Goal: Information Seeking & Learning: Learn about a topic

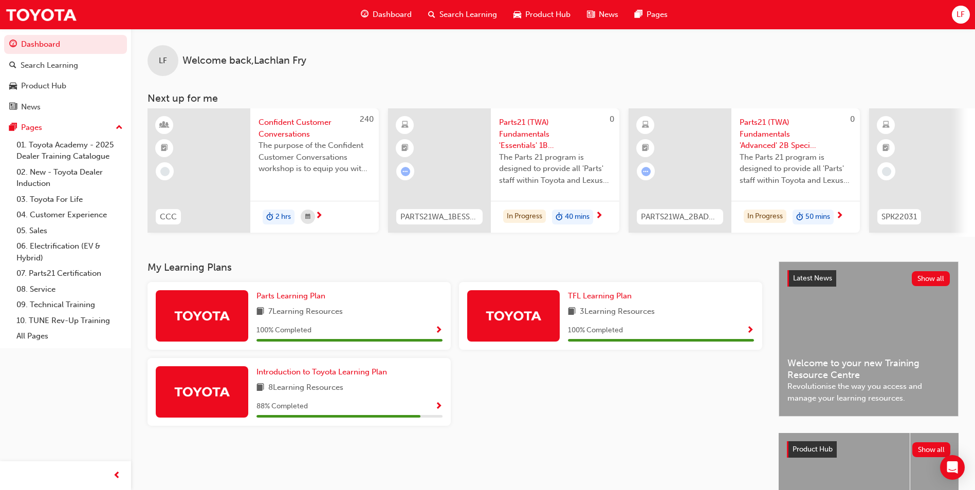
click at [451, 19] on span "Search Learning" at bounding box center [468, 15] width 58 height 12
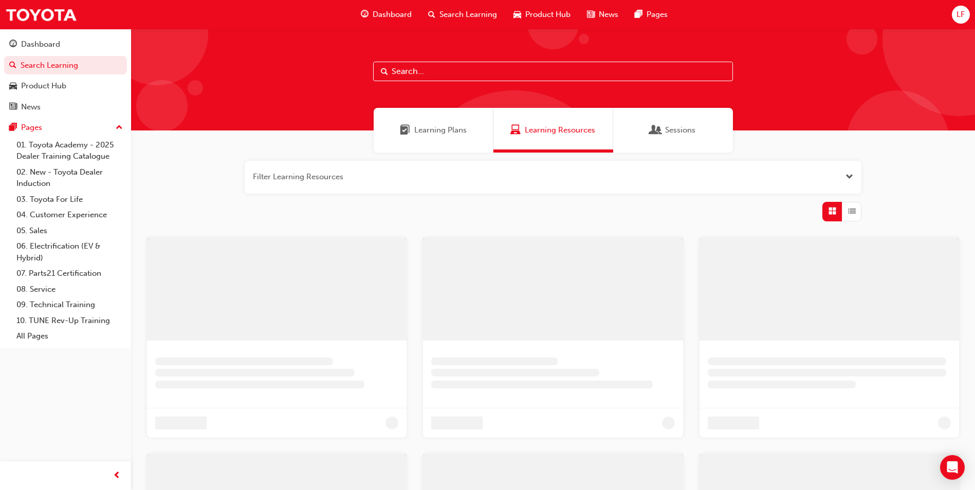
click at [453, 72] on input "text" at bounding box center [553, 72] width 360 height 20
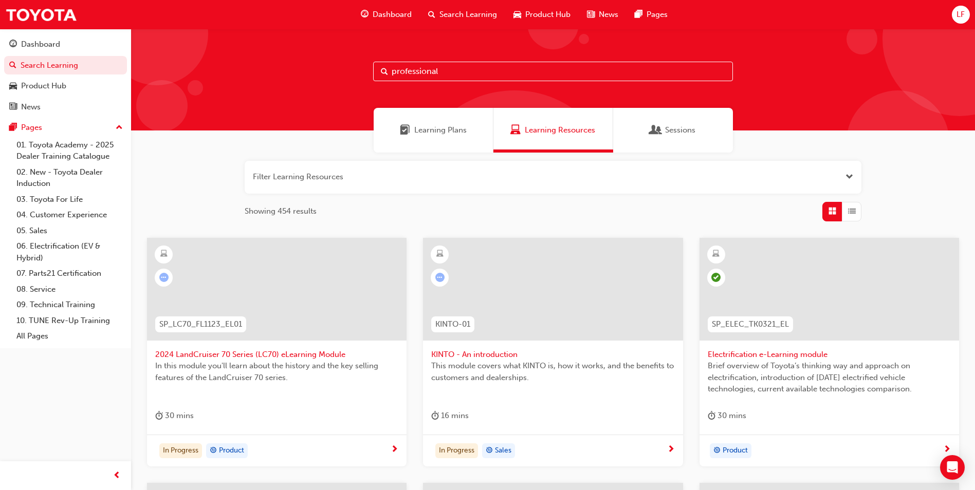
type input "professional"
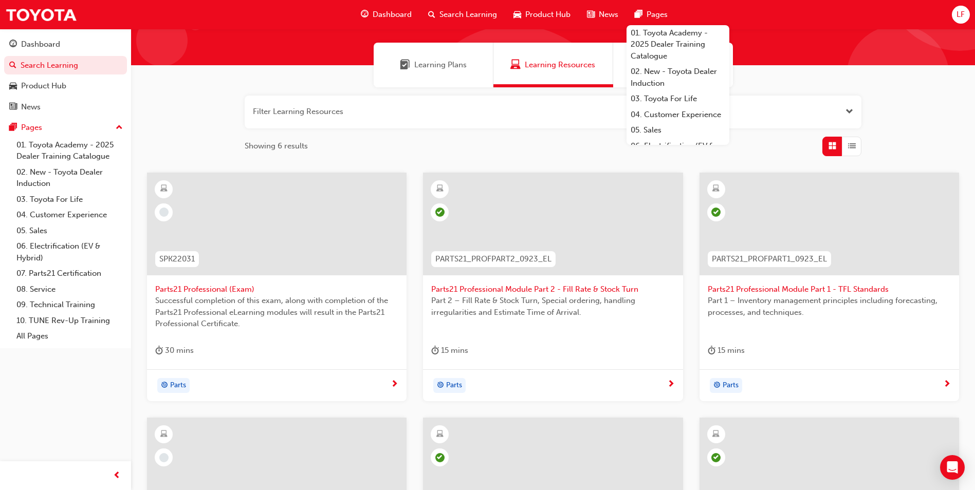
scroll to position [65, 0]
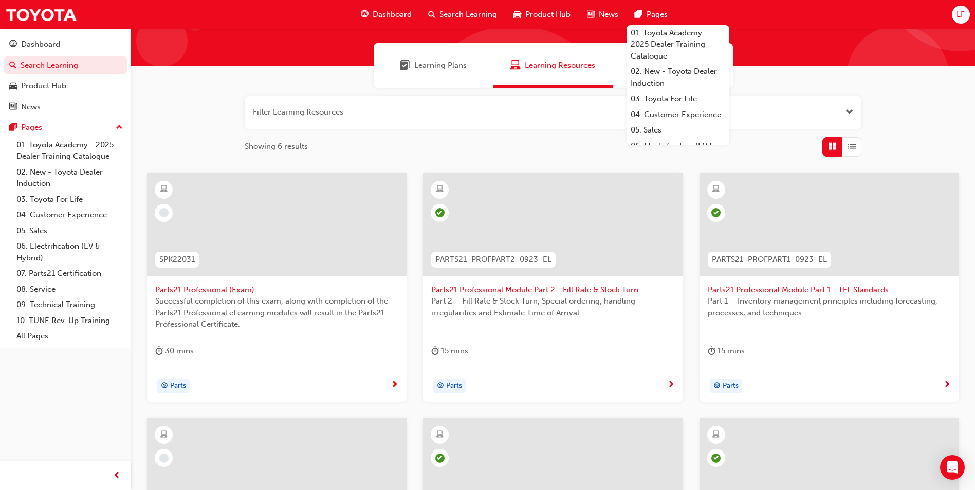
click at [231, 293] on span "Parts21 Professional (Exam)" at bounding box center [276, 290] width 243 height 12
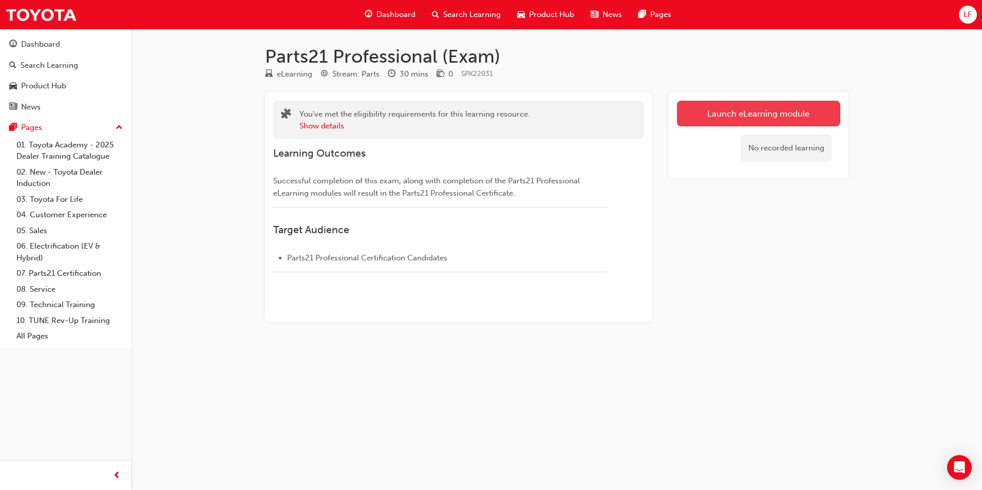
click at [743, 111] on link "Launch eLearning module" at bounding box center [758, 114] width 163 height 26
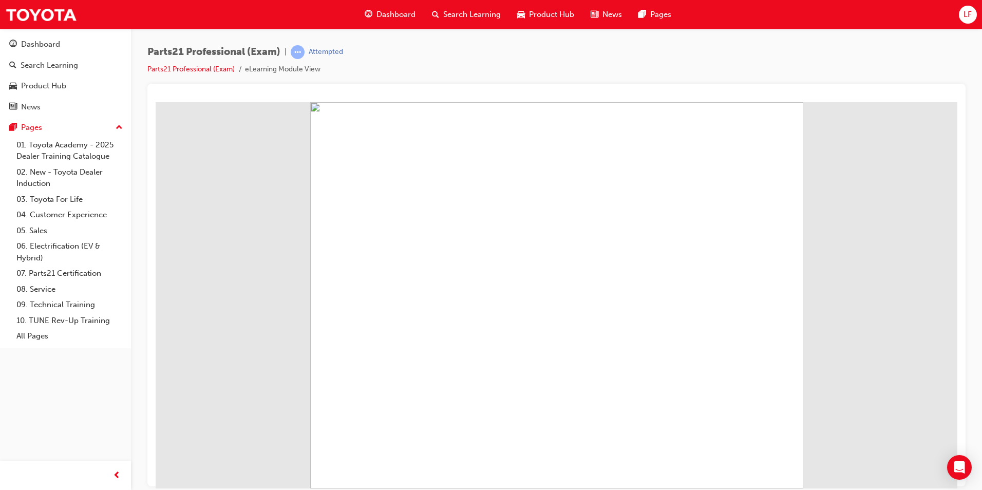
scroll to position [69, 0]
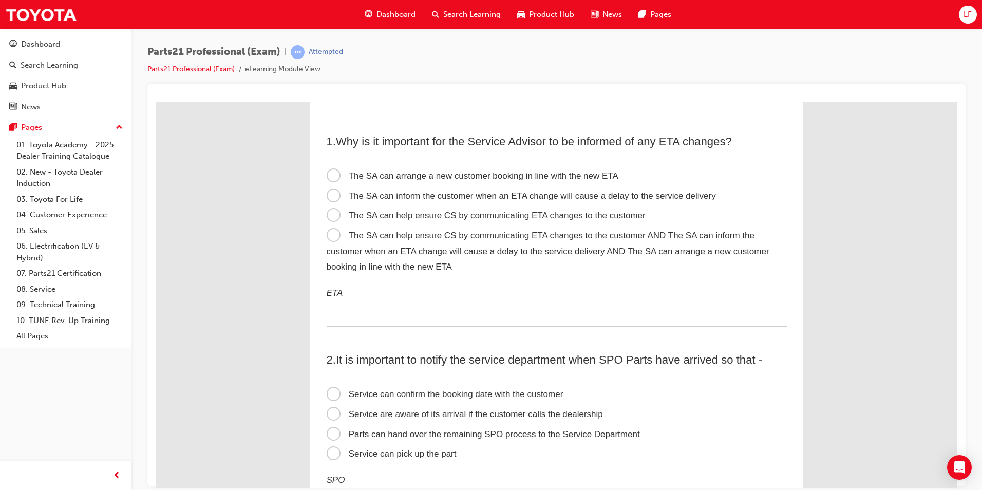
scroll to position [0, 0]
click at [498, 180] on span "The SA can arrange a new customer booking in line with the new ETA" at bounding box center [473, 178] width 292 height 10
click at [156, 102] on input "The SA can arrange a new customer booking in line with the new ETA" at bounding box center [156, 102] width 0 height 0
click at [515, 196] on span "The SA can inform the customer when an ETA change will cause a delay to the ser…" at bounding box center [521, 198] width 389 height 10
click at [156, 102] on input "The SA can inform the customer when an ETA change will cause a delay to the ser…" at bounding box center [156, 102] width 0 height 0
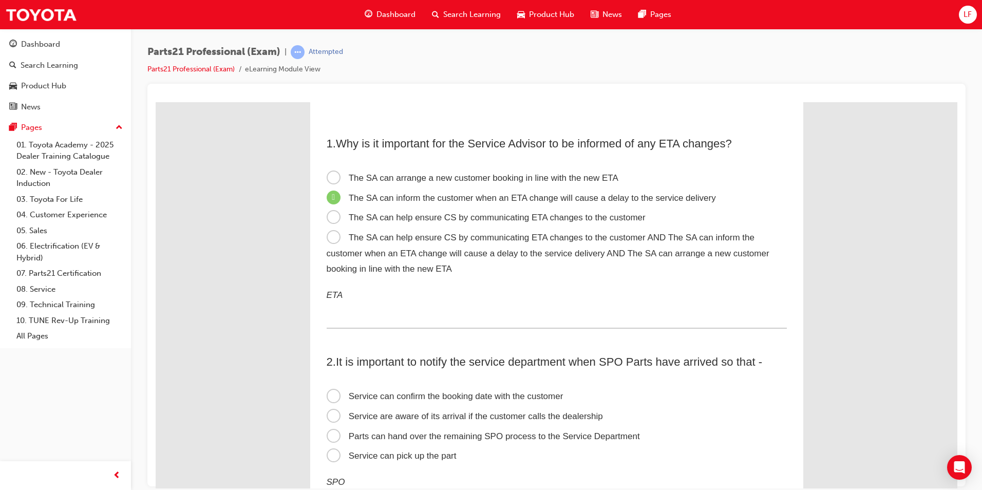
click at [519, 183] on label "The SA can arrange a new customer booking in line with the new ETA" at bounding box center [557, 178] width 460 height 20
click at [156, 102] on input "The SA can arrange a new customer booking in line with the new ETA" at bounding box center [156, 102] width 0 height 0
click at [516, 244] on label "The SA can help ensure CS by communicating ETA changes to the customer AND The …" at bounding box center [557, 253] width 460 height 51
click at [156, 102] on input "The SA can help ensure CS by communicating ETA changes to the customer AND The …" at bounding box center [156, 102] width 0 height 0
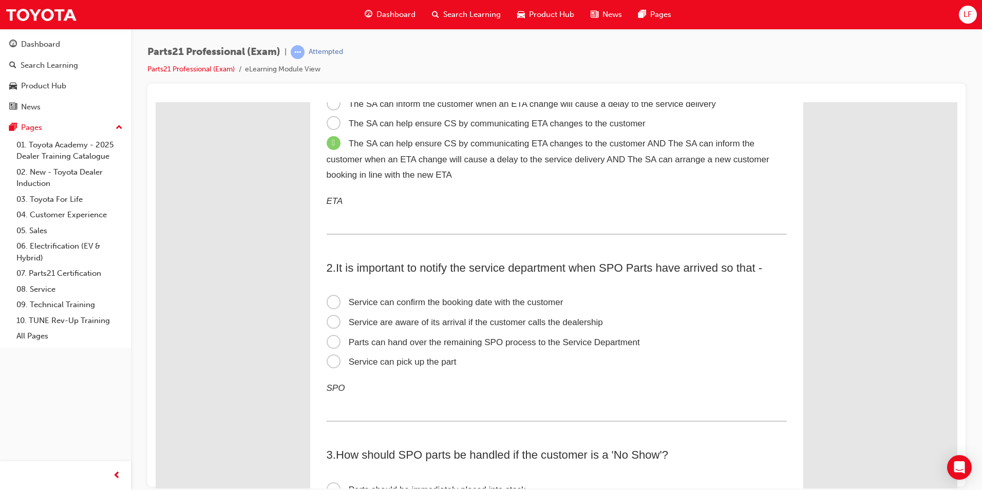
scroll to position [103, 0]
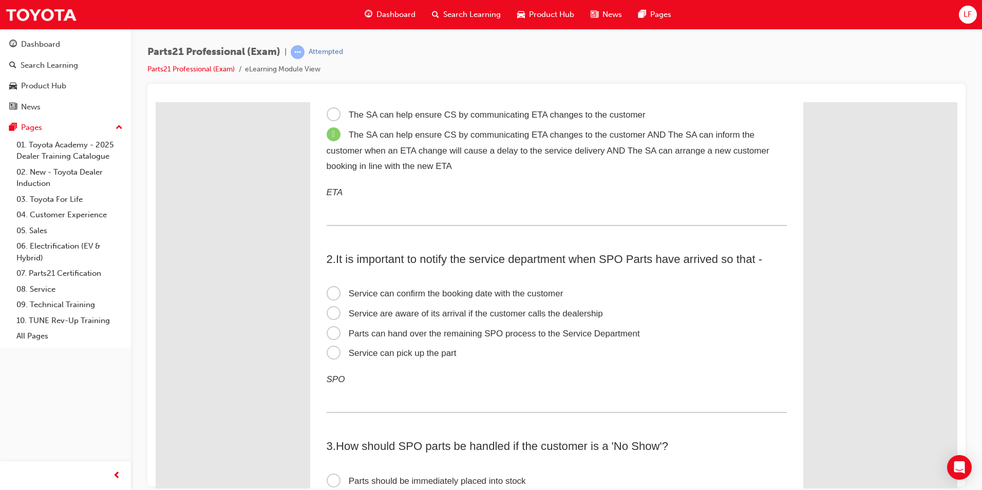
click at [518, 294] on span "Service can confirm the booking date with the customer" at bounding box center [445, 293] width 237 height 10
click at [156, 102] on input "Service can confirm the booking date with the customer" at bounding box center [156, 102] width 0 height 0
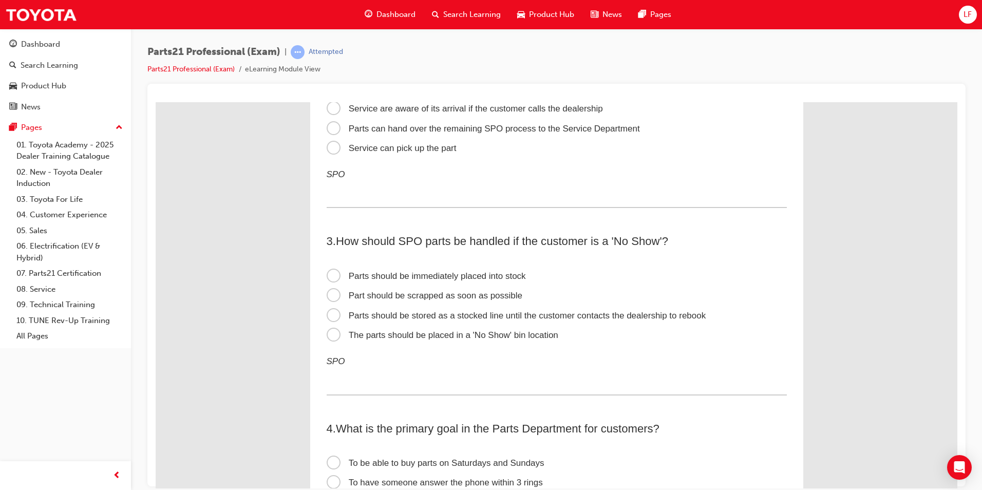
scroll to position [308, 0]
click at [436, 313] on span "Parts should be stored as a stocked line until the customer contacts the dealer…" at bounding box center [517, 315] width 380 height 10
click at [156, 102] on input "Parts should be stored as a stocked line until the customer contacts the dealer…" at bounding box center [156, 102] width 0 height 0
click at [441, 336] on span "The parts should be placed in a 'No Show' bin location" at bounding box center [443, 334] width 232 height 10
click at [156, 102] on input "The parts should be placed in a 'No Show' bin location" at bounding box center [156, 102] width 0 height 0
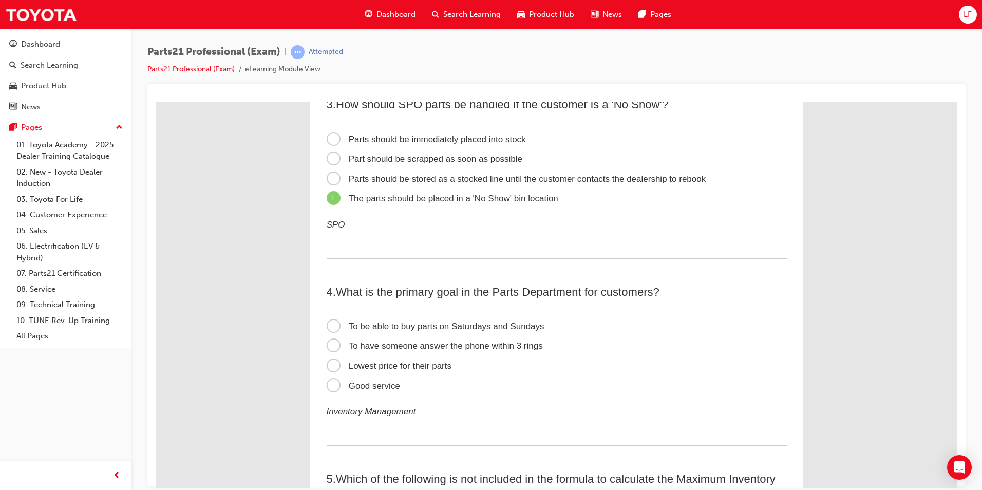
scroll to position [462, 0]
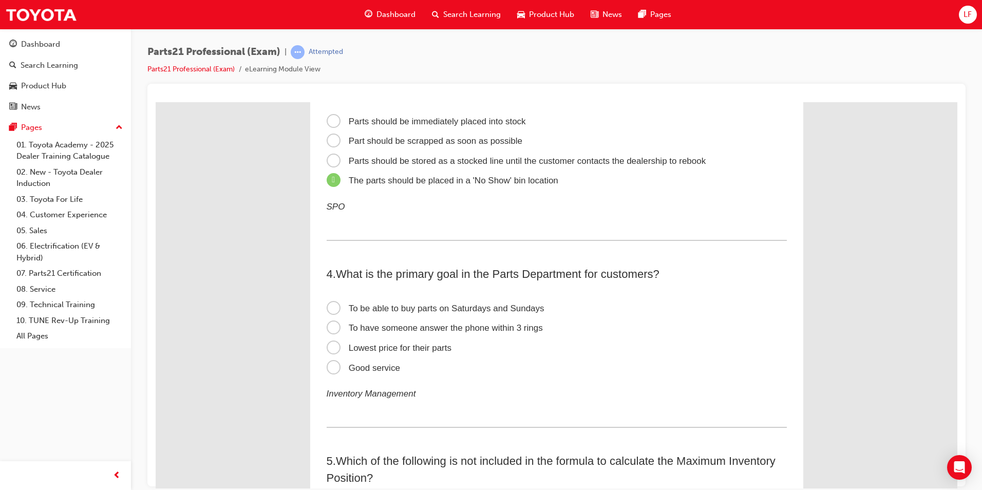
click at [380, 369] on span "Good service" at bounding box center [363, 368] width 73 height 10
click at [156, 102] on input "Good service" at bounding box center [156, 102] width 0 height 0
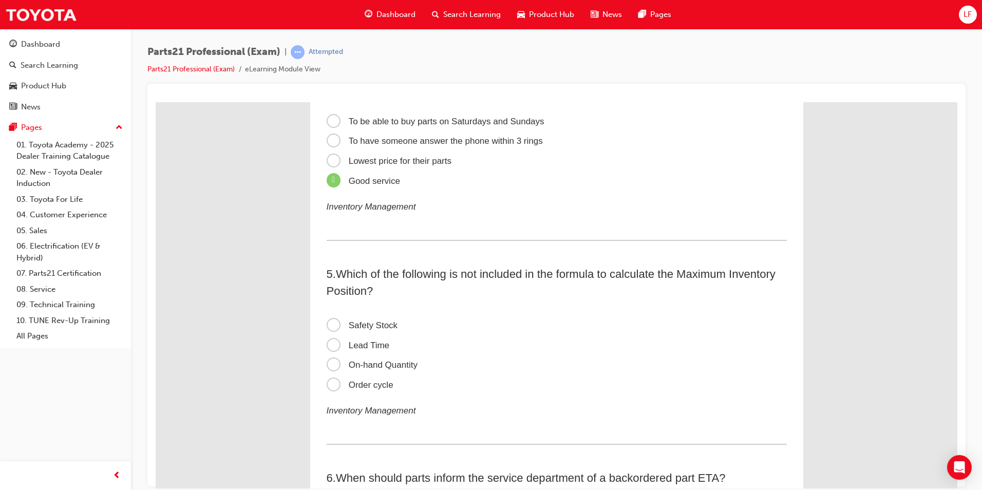
scroll to position [668, 0]
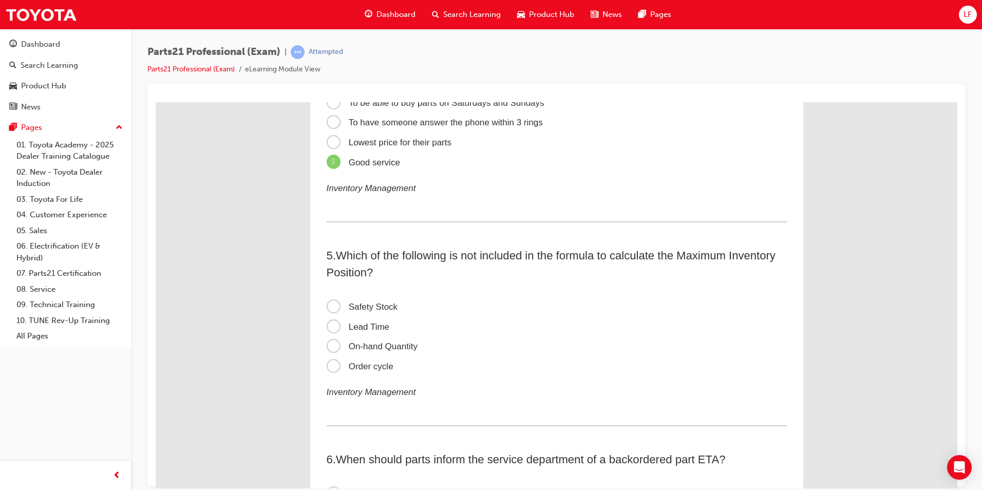
click at [370, 322] on span "Lead Time" at bounding box center [358, 327] width 63 height 10
click at [156, 102] on input "Lead Time" at bounding box center [156, 102] width 0 height 0
click at [375, 304] on span "Safety Stock" at bounding box center [362, 307] width 71 height 10
click at [156, 102] on input "Safety Stock" at bounding box center [156, 102] width 0 height 0
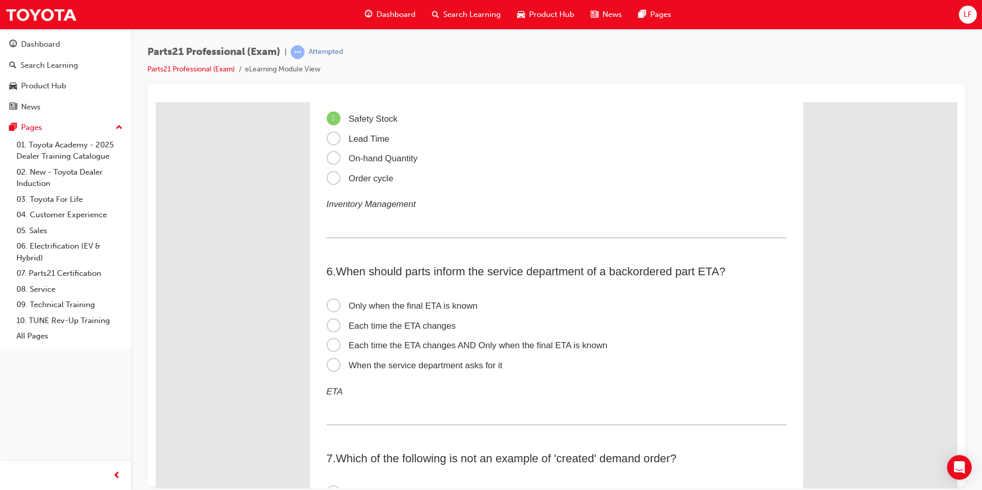
scroll to position [873, 0]
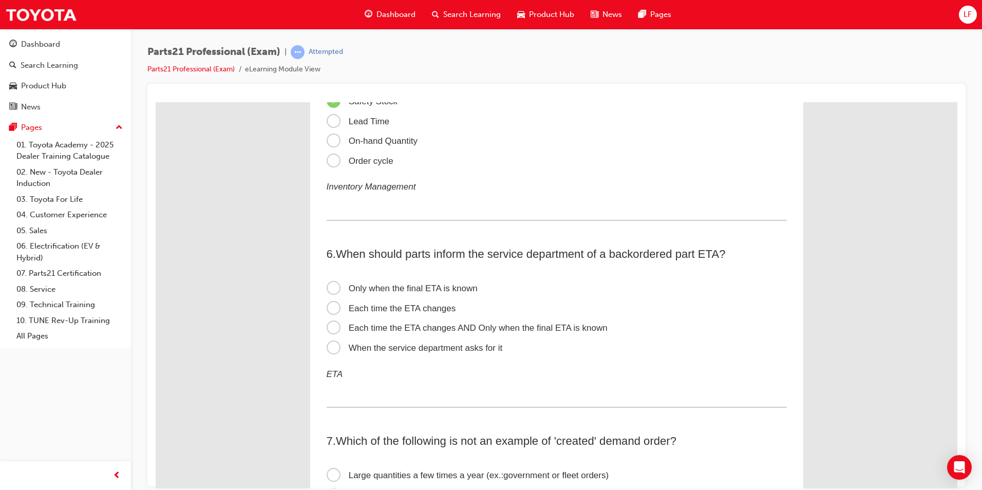
click at [543, 331] on span "Each time the ETA changes AND Only when the final ETA is known" at bounding box center [467, 328] width 281 height 10
click at [156, 102] on input "Each time the ETA changes AND Only when the final ETA is known" at bounding box center [156, 102] width 0 height 0
click at [437, 287] on span "Only when the final ETA is known" at bounding box center [402, 288] width 151 height 10
click at [156, 102] on input "Only when the final ETA is known" at bounding box center [156, 102] width 0 height 0
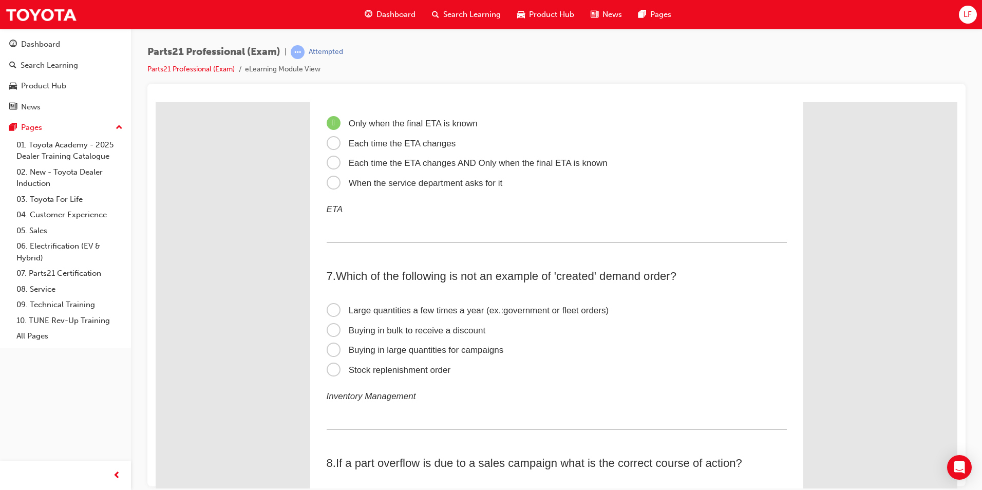
scroll to position [1079, 0]
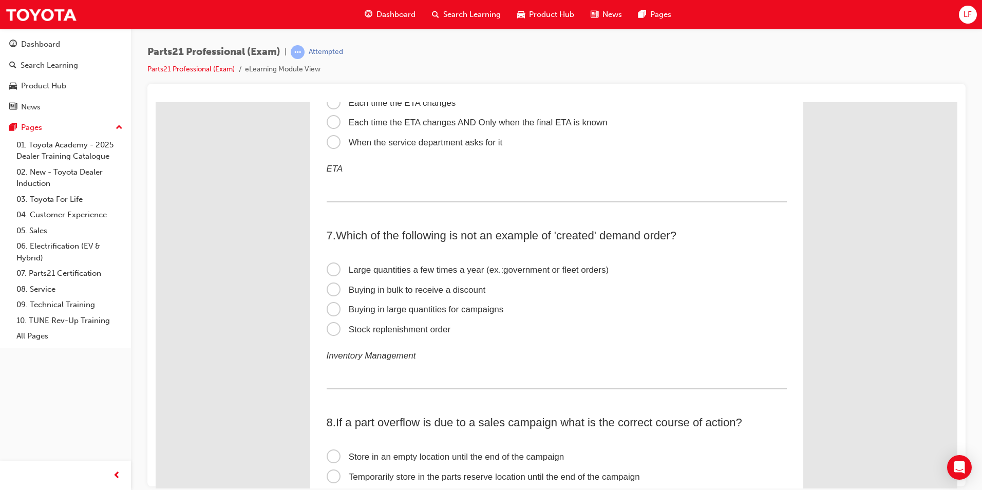
click at [431, 311] on span "Buying in large quantities for campaigns" at bounding box center [415, 309] width 177 height 10
click at [156, 102] on input "Buying in large quantities for campaigns" at bounding box center [156, 102] width 0 height 0
click at [423, 327] on span "Stock replenishment order" at bounding box center [389, 329] width 124 height 10
click at [156, 102] on input "Stock replenishment order" at bounding box center [156, 102] width 0 height 0
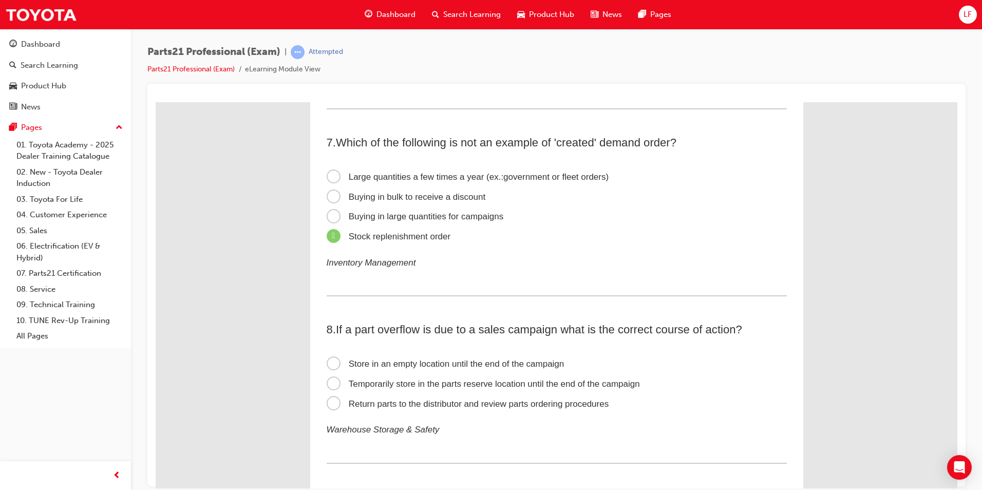
scroll to position [1284, 0]
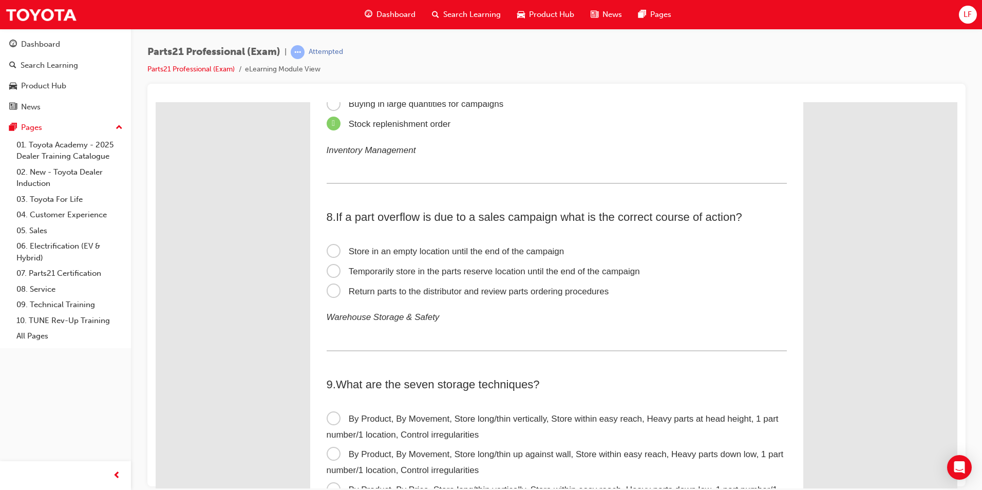
click at [473, 275] on span "Temporarily store in the parts reserve location until the end of the campaign" at bounding box center [483, 271] width 313 height 10
click at [156, 102] on input "Temporarily store in the parts reserve location until the end of the campaign" at bounding box center [156, 102] width 0 height 0
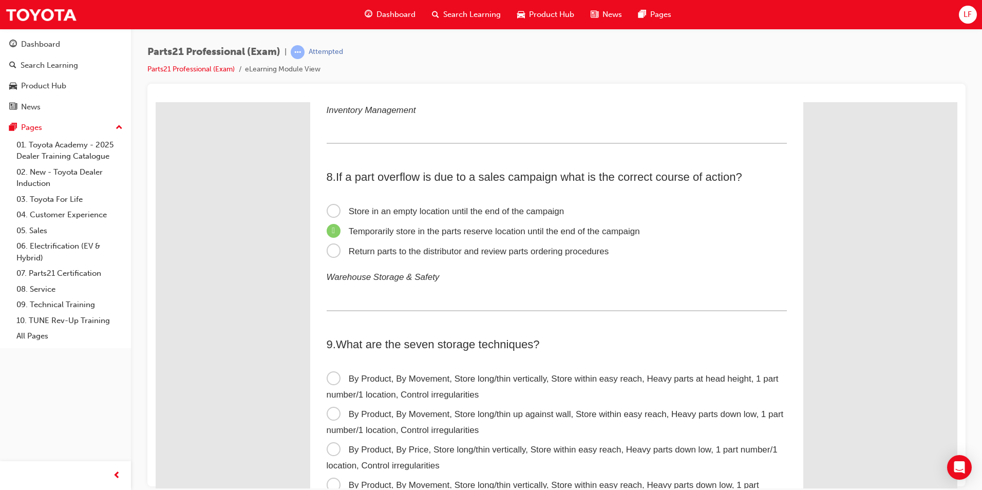
scroll to position [1439, 0]
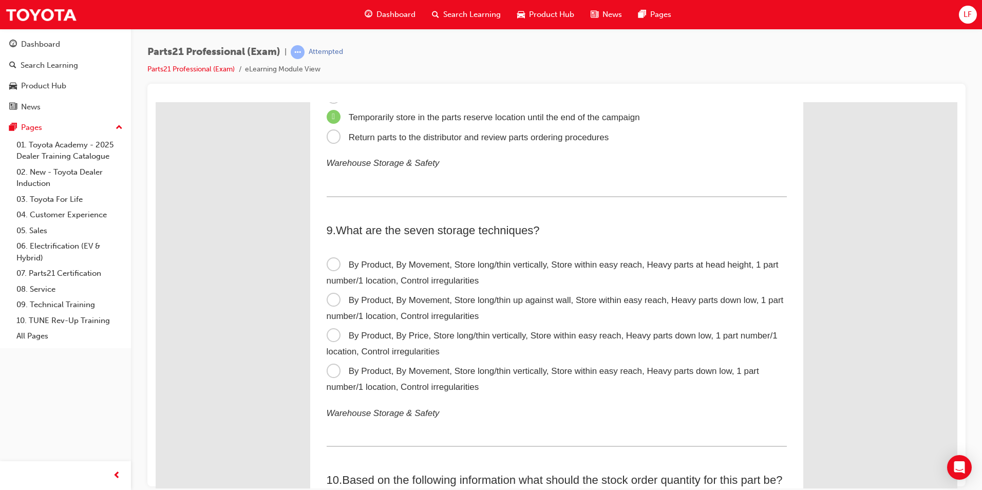
click at [467, 370] on span "By Product, By Movement, Store long/thin vertically, Store within easy reach, H…" at bounding box center [543, 379] width 433 height 26
click at [156, 102] on input "By Product, By Movement, Store long/thin vertically, Store within easy reach, H…" at bounding box center [156, 102] width 0 height 0
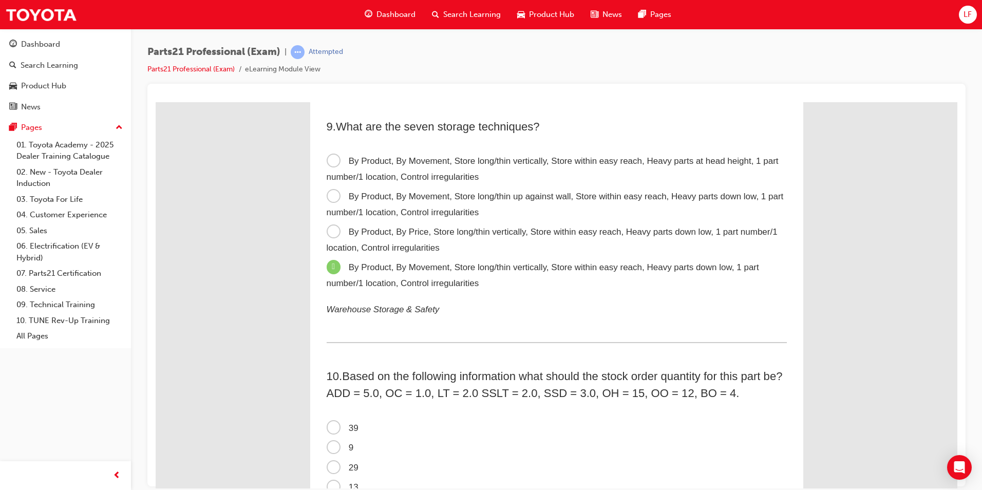
scroll to position [1644, 0]
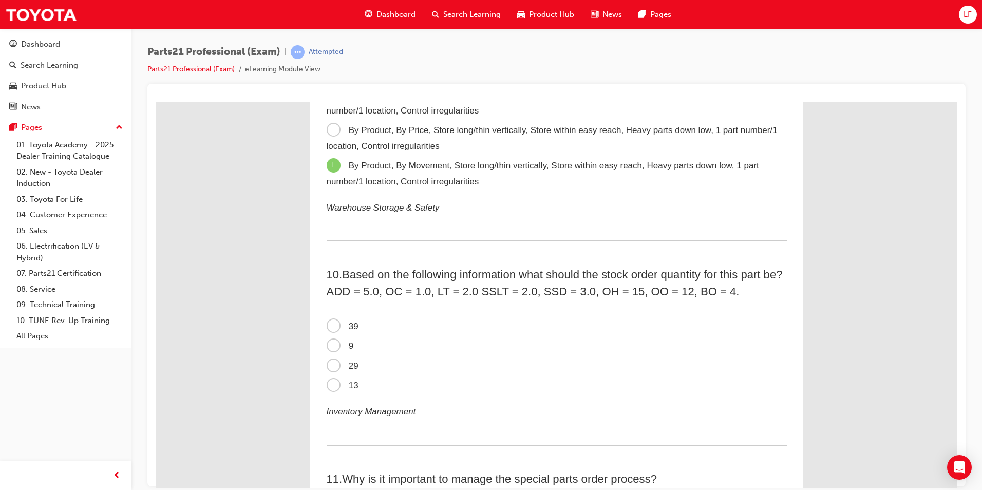
click at [343, 338] on label "9" at bounding box center [557, 346] width 460 height 20
click at [156, 102] on input "9" at bounding box center [156, 102] width 0 height 0
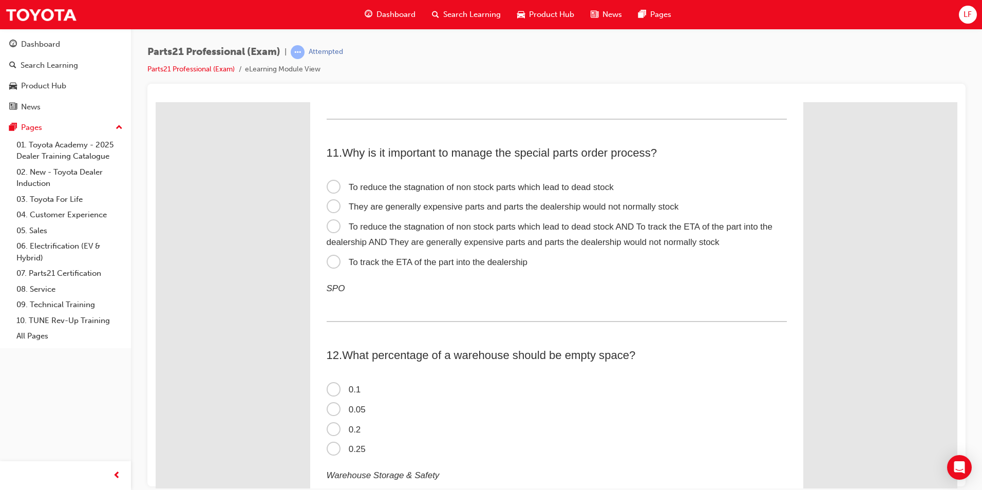
scroll to position [1952, 0]
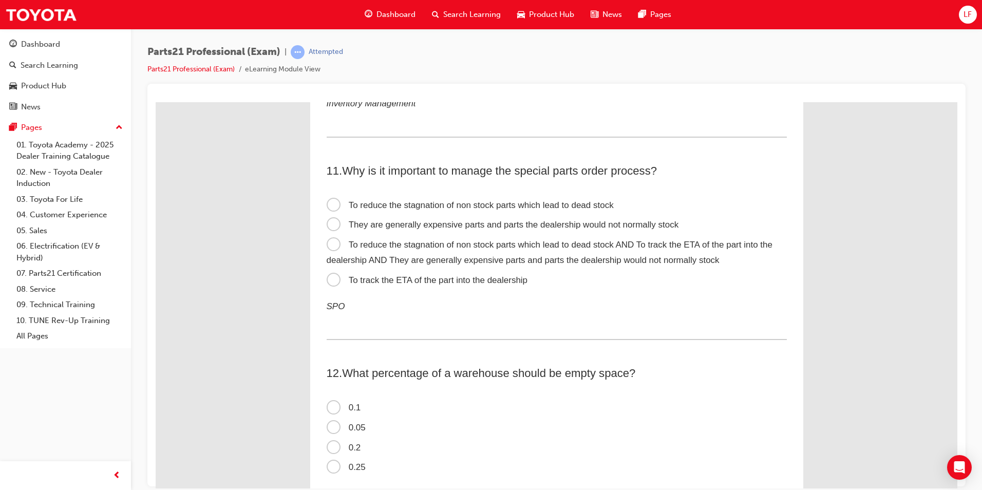
click at [555, 246] on span "To reduce the stagnation of non stock parts which lead to dead stock AND To tra…" at bounding box center [550, 252] width 446 height 26
click at [156, 102] on input "To reduce the stagnation of non stock parts which lead to dead stock AND To tra…" at bounding box center [156, 102] width 0 height 0
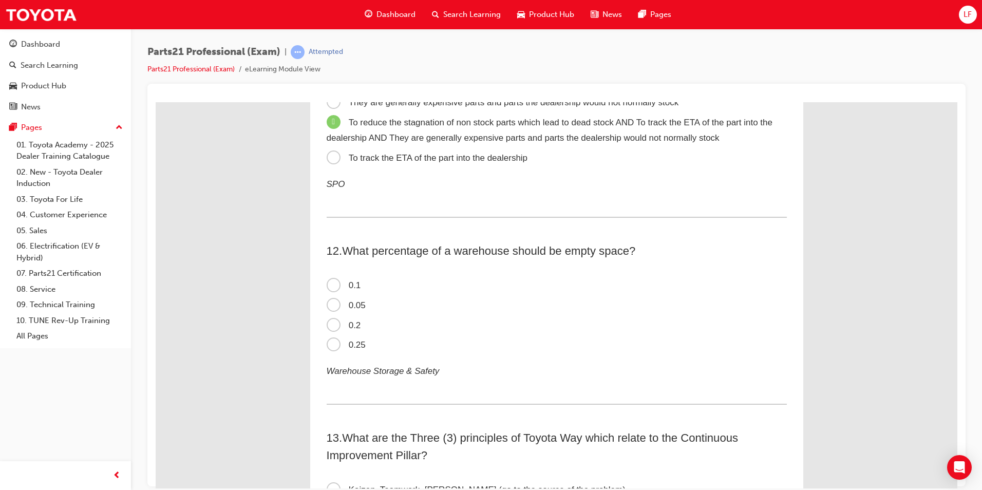
scroll to position [2106, 0]
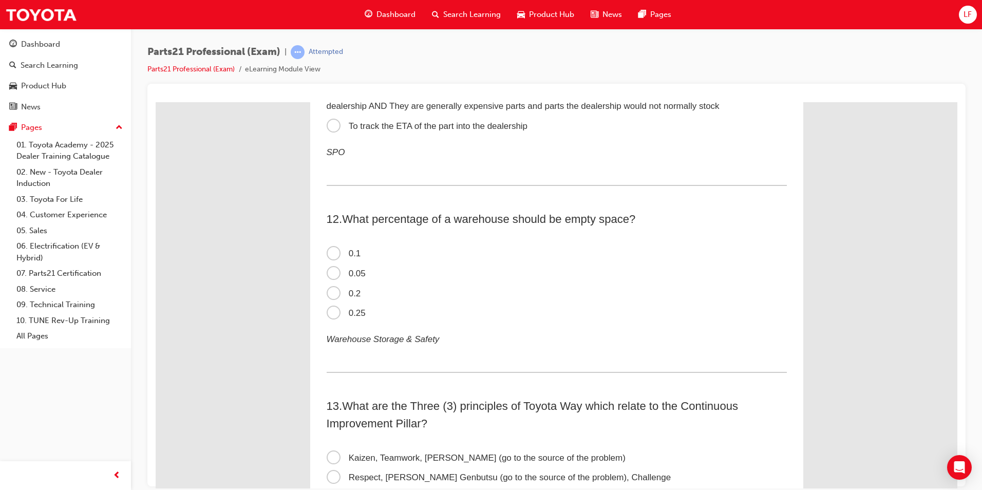
click at [350, 293] on span "0.2" at bounding box center [344, 293] width 34 height 10
click at [156, 102] on input "0.2" at bounding box center [156, 102] width 0 height 0
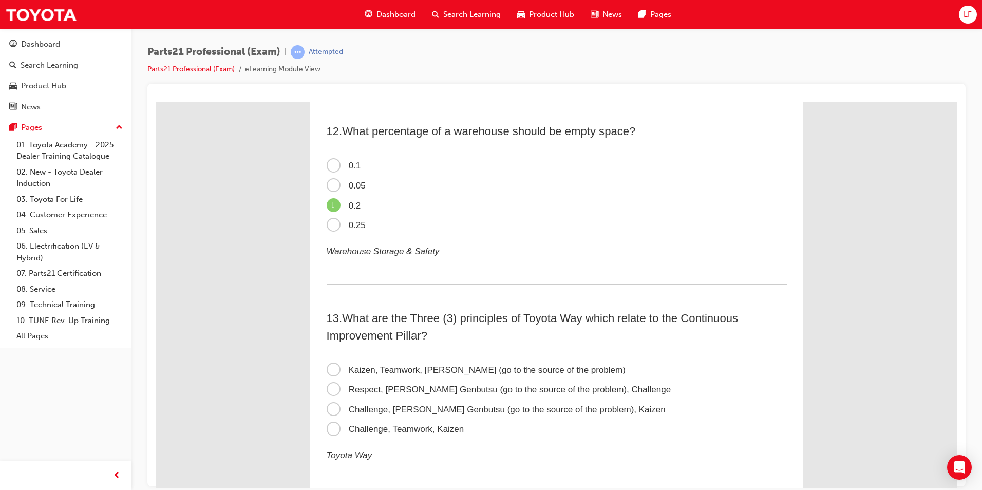
scroll to position [2209, 0]
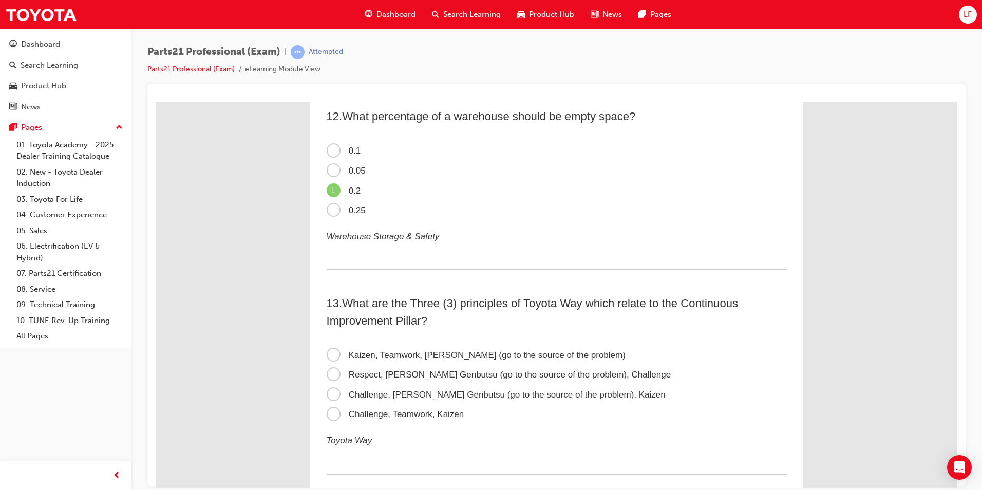
click at [452, 355] on span "Kaizen, Teamwork, [PERSON_NAME] (go to the source of the problem)" at bounding box center [476, 355] width 299 height 10
click at [156, 102] on input "Kaizen, Teamwork, [PERSON_NAME] (go to the source of the problem)" at bounding box center [156, 102] width 0 height 0
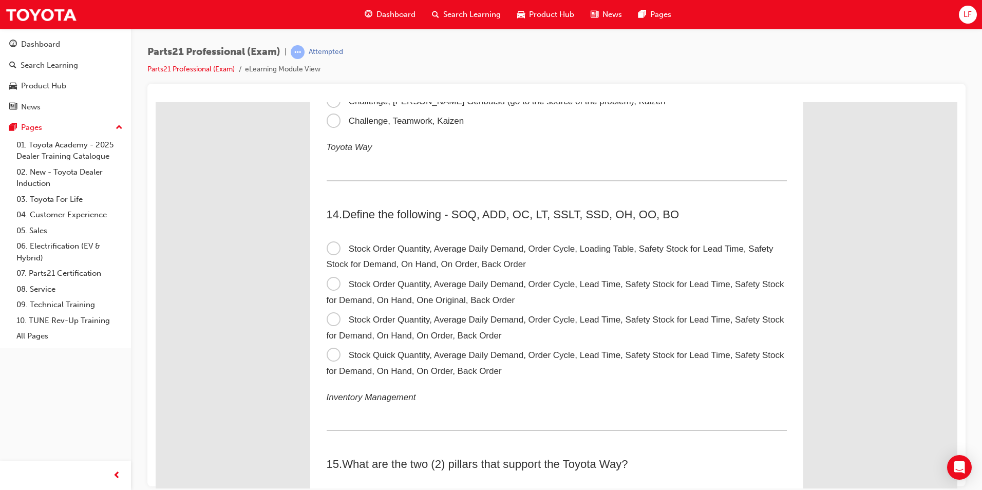
scroll to position [2517, 0]
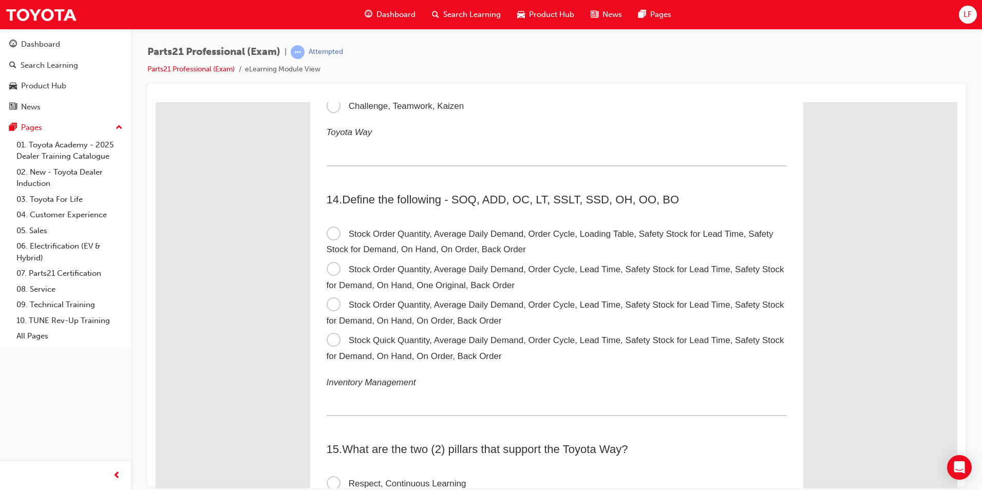
click at [401, 322] on span "Stock Order Quantity, Average Daily Demand, Order Cycle, Lead Time, Safety Stoc…" at bounding box center [556, 313] width 458 height 26
click at [156, 102] on input "Stock Order Quantity, Average Daily Demand, Order Cycle, Lead Time, Safety Stoc…" at bounding box center [156, 102] width 0 height 0
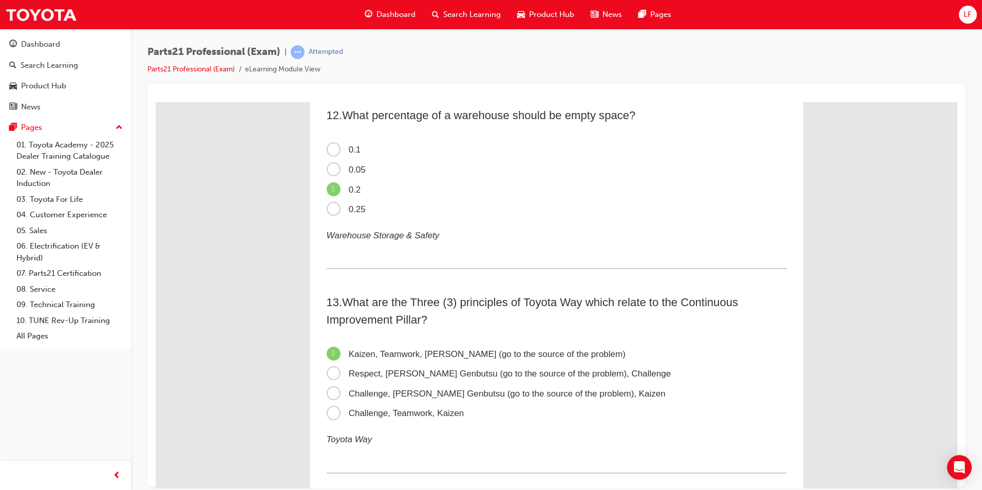
scroll to position [2209, 0]
click at [462, 399] on label "Challenge, [PERSON_NAME] Genbutsu (go to the source of the problem), Kaizen" at bounding box center [557, 395] width 460 height 20
click at [156, 102] on input "Challenge, [PERSON_NAME] Genbutsu (go to the source of the problem), Kaizen" at bounding box center [156, 102] width 0 height 0
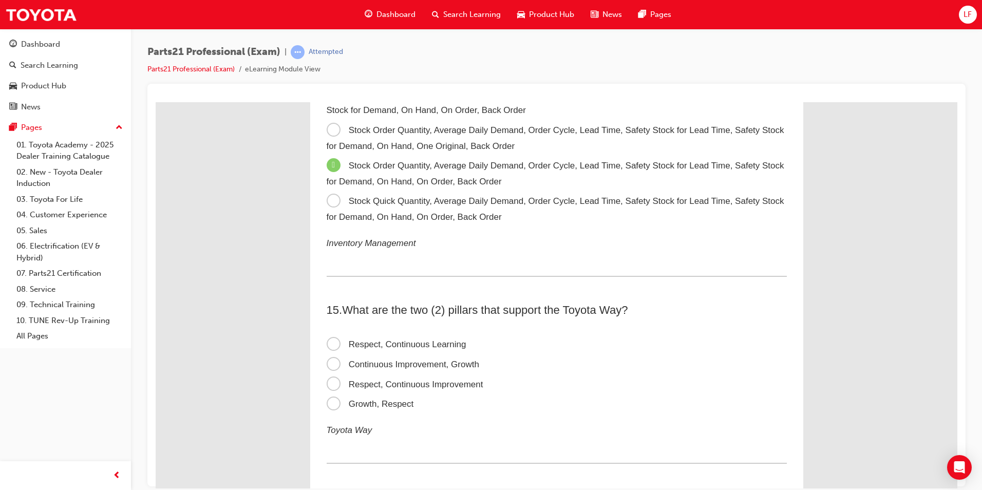
scroll to position [2723, 0]
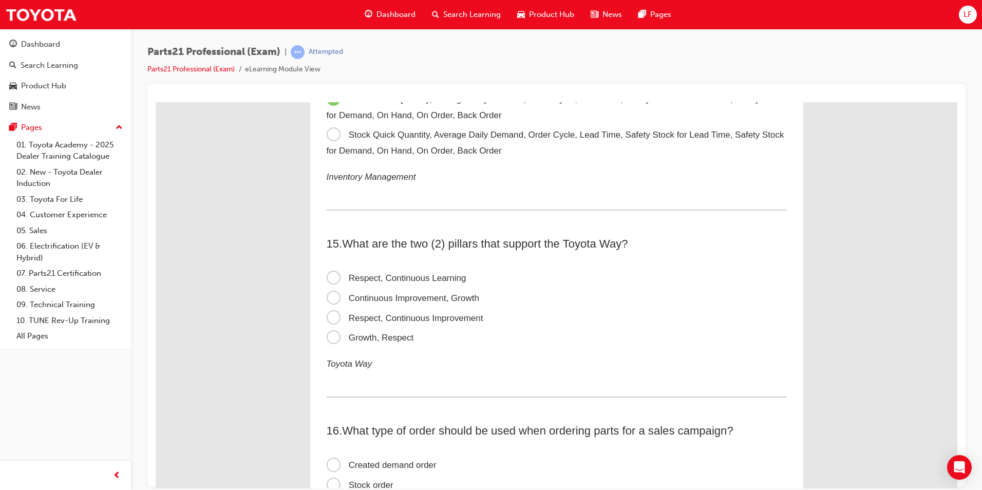
click at [430, 280] on span "Respect, Continuous Learning" at bounding box center [397, 278] width 140 height 10
click at [156, 102] on input "Respect, Continuous Learning" at bounding box center [156, 102] width 0 height 0
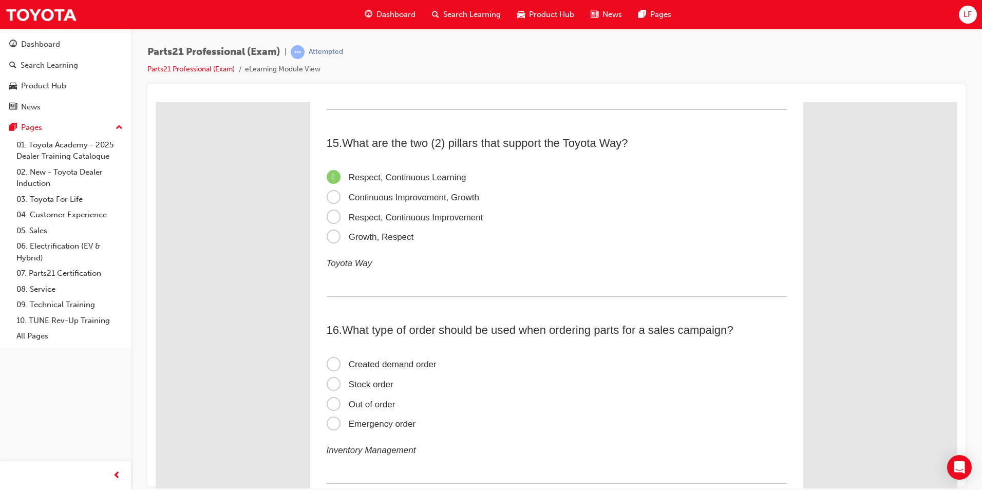
scroll to position [2826, 0]
click at [412, 217] on span "Respect, Continuous Improvement" at bounding box center [405, 215] width 157 height 10
click at [156, 102] on input "Respect, Continuous Improvement" at bounding box center [156, 102] width 0 height 0
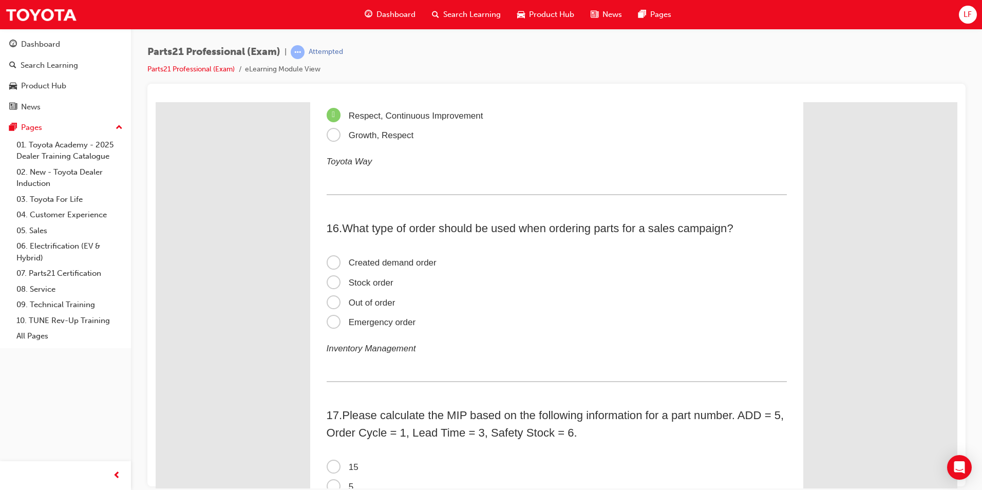
scroll to position [2928, 0]
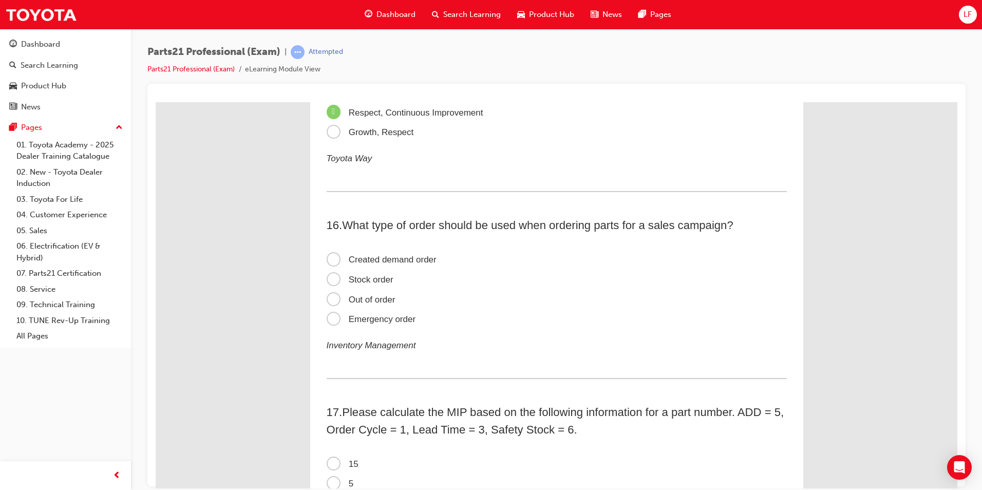
click at [380, 275] on span "Stock order" at bounding box center [360, 279] width 67 height 10
click at [156, 102] on input "Stock order" at bounding box center [156, 102] width 0 height 0
click at [404, 267] on label "Created demand order" at bounding box center [557, 260] width 460 height 20
click at [156, 102] on input "Created demand order" at bounding box center [156, 102] width 0 height 0
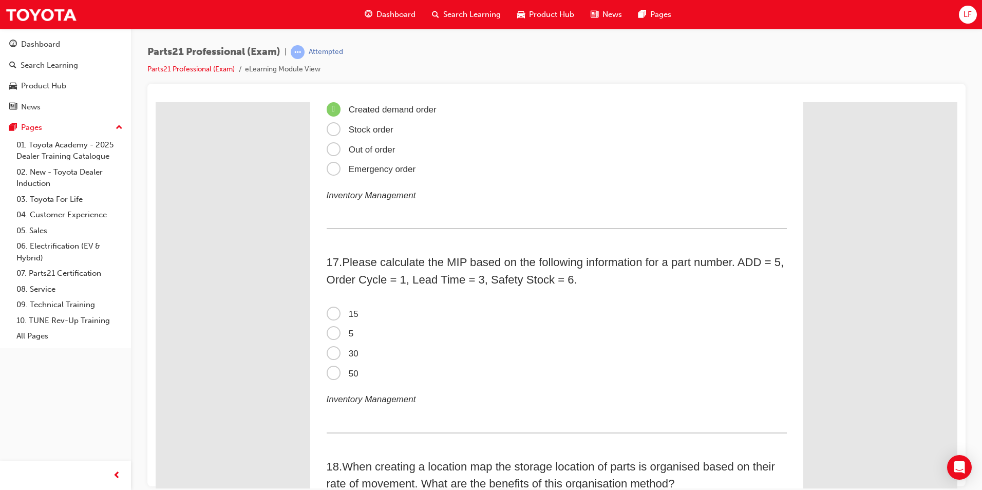
scroll to position [3083, 0]
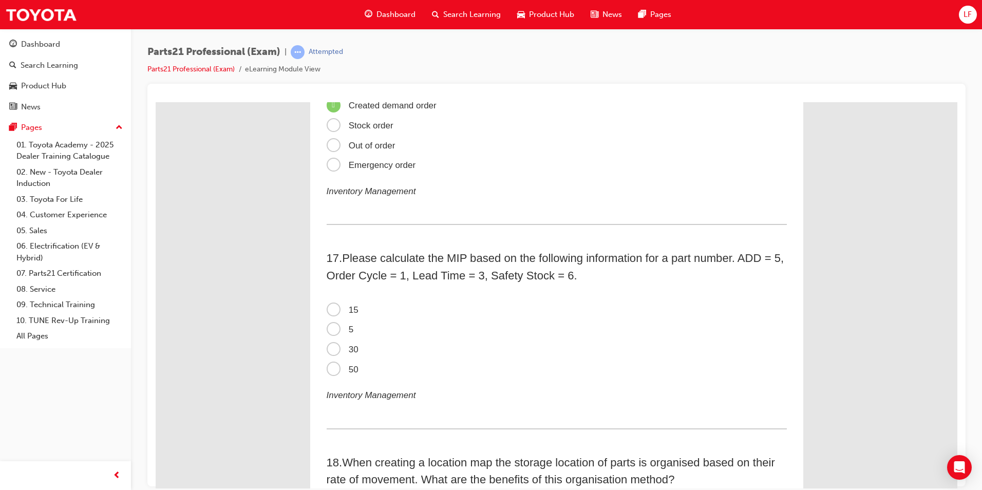
click at [343, 368] on span "50" at bounding box center [343, 369] width 32 height 10
click at [156, 102] on input "50" at bounding box center [156, 102] width 0 height 0
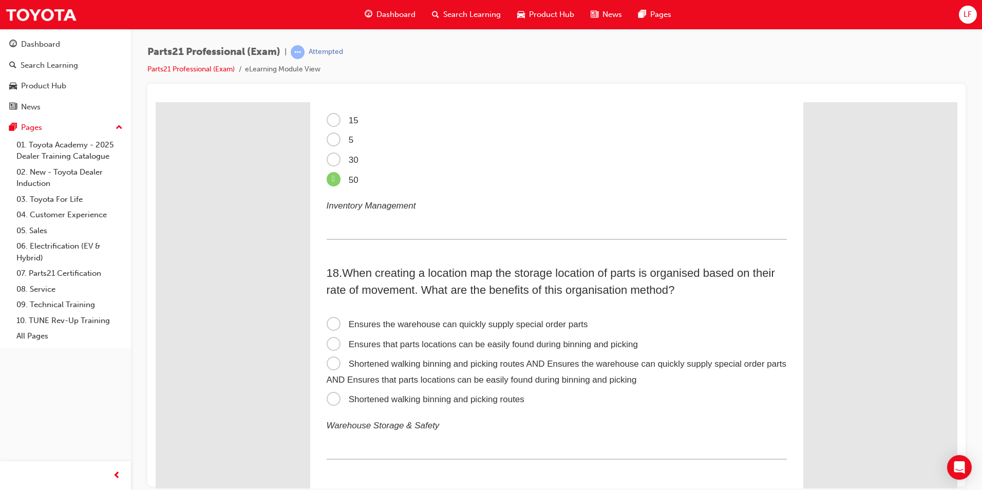
scroll to position [3288, 0]
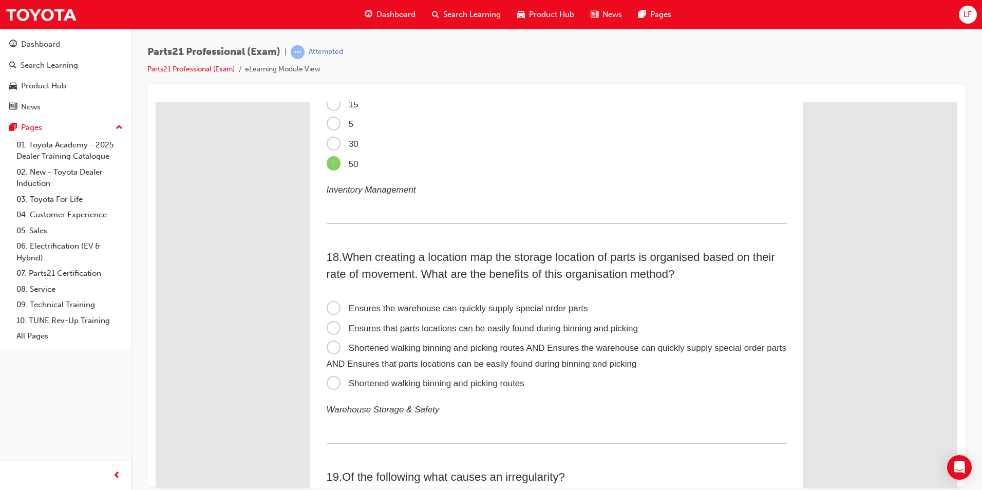
click at [500, 349] on span "Shortened walking binning and picking routes AND Ensures the warehouse can quic…" at bounding box center [557, 356] width 460 height 26
click at [156, 102] on input "Shortened walking binning and picking routes AND Ensures the warehouse can quic…" at bounding box center [156, 102] width 0 height 0
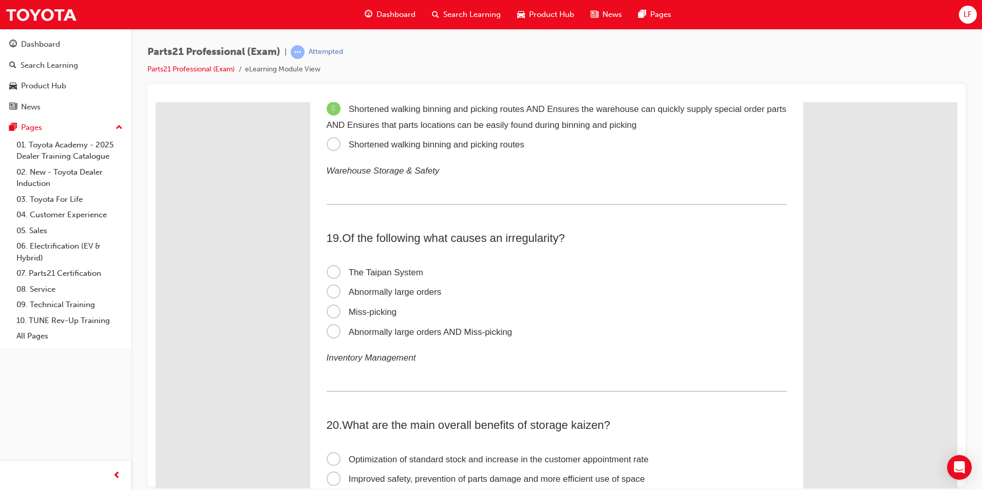
scroll to position [3545, 0]
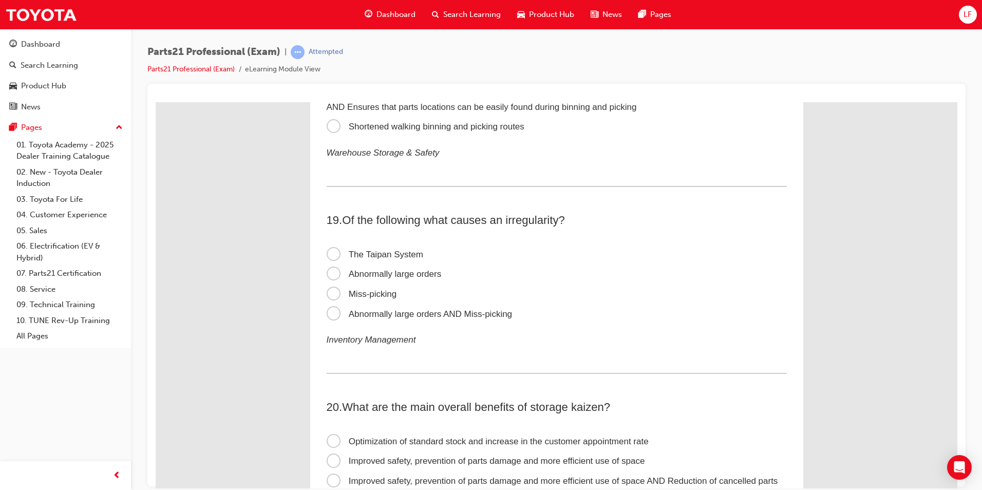
click at [443, 311] on span "Abnormally large orders AND Miss-picking" at bounding box center [420, 314] width 186 height 10
click at [156, 102] on input "Abnormally large orders AND Miss-picking" at bounding box center [156, 102] width 0 height 0
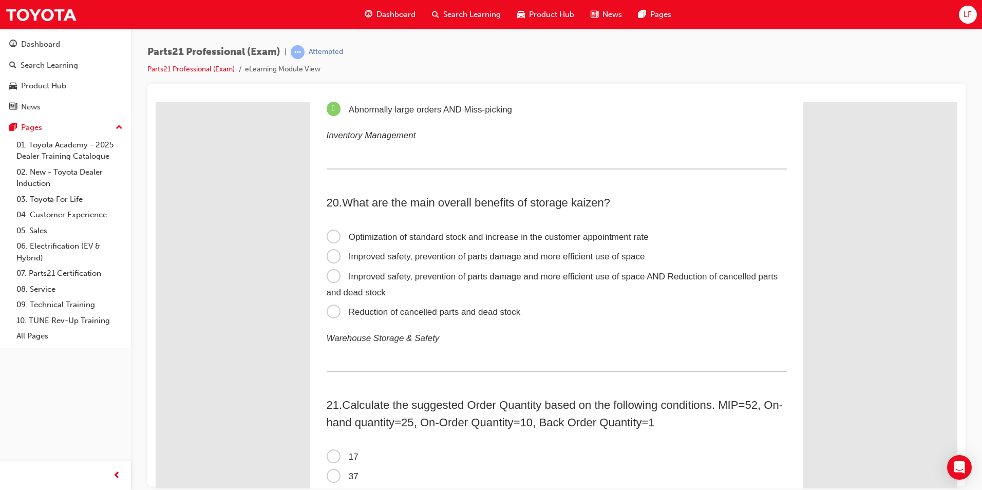
scroll to position [3750, 0]
click at [496, 272] on span "Improved safety, prevention of parts damage and more efficient use of space AND…" at bounding box center [553, 283] width 452 height 26
click at [156, 102] on input "Improved safety, prevention of parts damage and more efficient use of space AND…" at bounding box center [156, 102] width 0 height 0
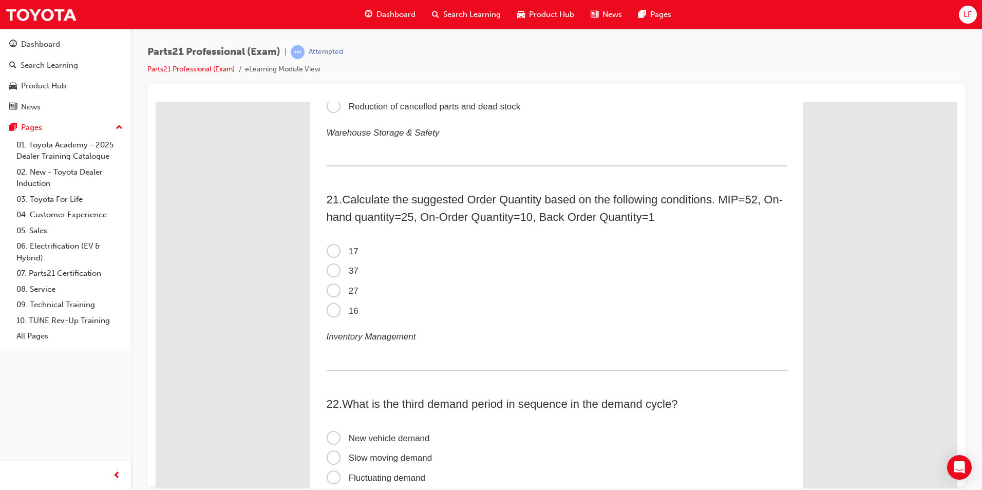
scroll to position [3956, 0]
click at [343, 308] on span "16" at bounding box center [343, 310] width 32 height 10
click at [156, 102] on input "16" at bounding box center [156, 102] width 0 height 0
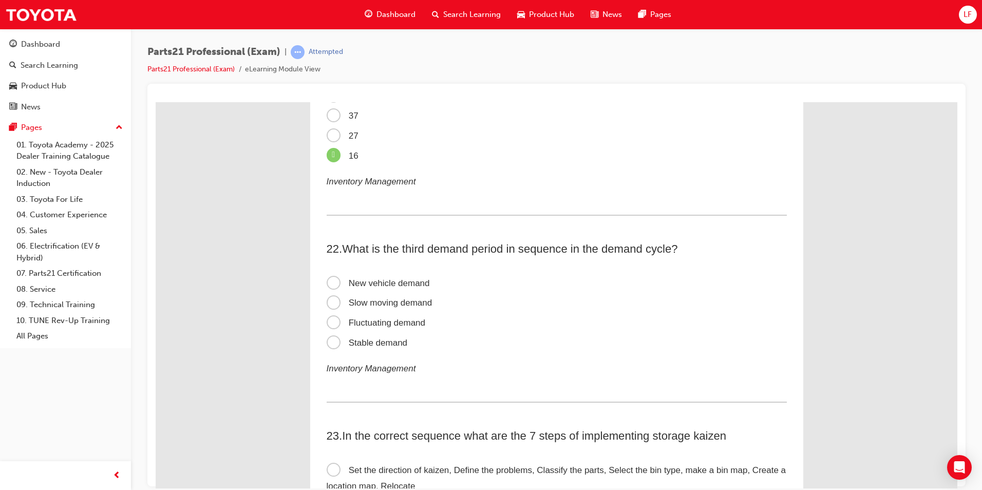
click at [497, 209] on div "21 . Calculate the suggested Order Quantity based on the following conditions. …" at bounding box center [557, 124] width 460 height 179
click at [410, 306] on span "Slow moving demand" at bounding box center [380, 302] width 106 height 10
click at [156, 102] on input "Slow moving demand" at bounding box center [156, 102] width 0 height 0
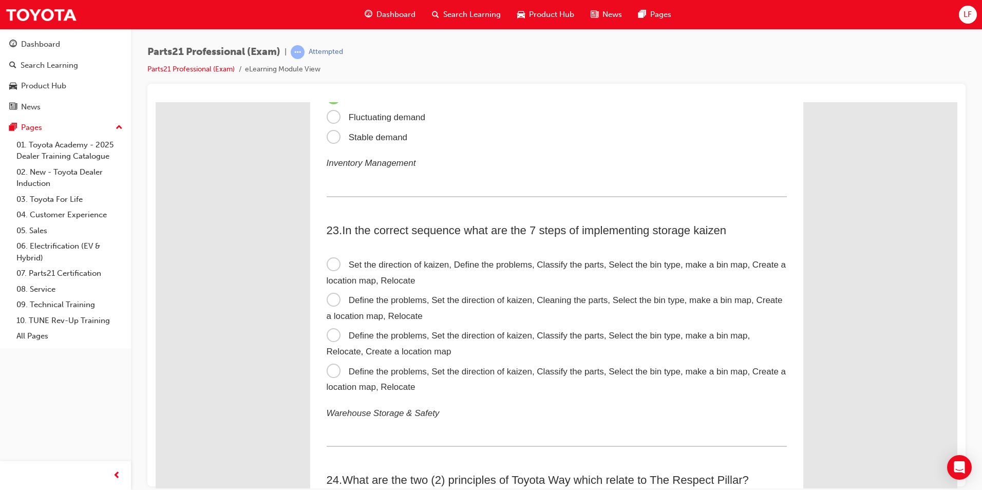
click at [484, 372] on span "Define the problems, Set the direction of kaizen, Classify the parts, Select th…" at bounding box center [557, 379] width 460 height 26
click at [156, 102] on input "Define the problems, Set the direction of kaizen, Classify the parts, Select th…" at bounding box center [156, 102] width 0 height 0
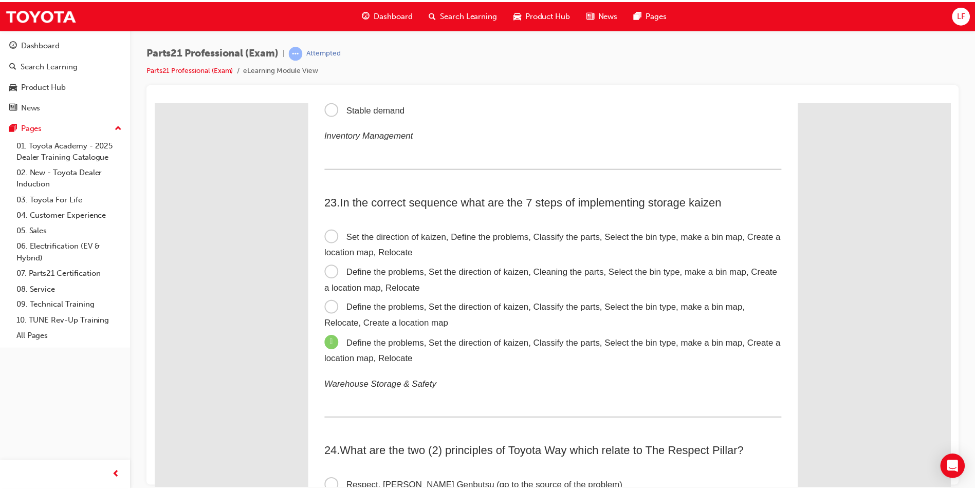
scroll to position [4367, 0]
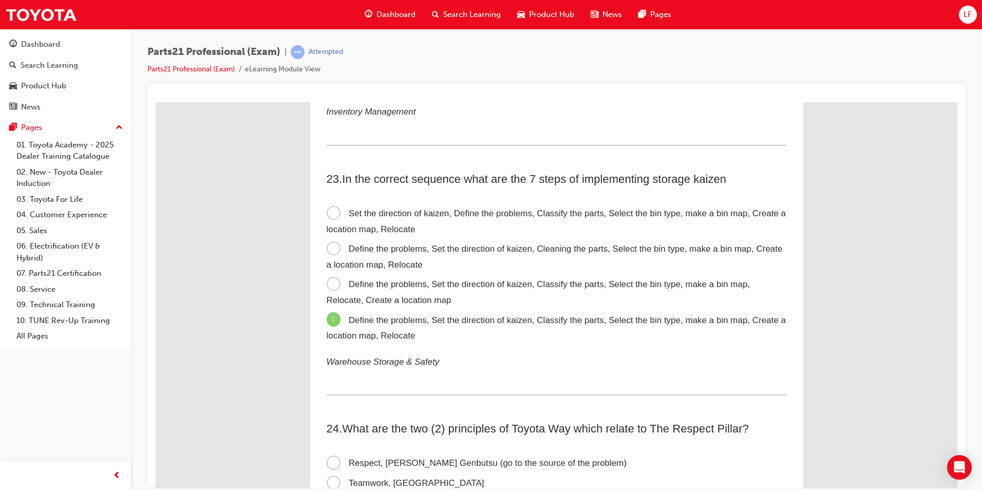
click at [388, 15] on span "Dashboard" at bounding box center [396, 15] width 39 height 12
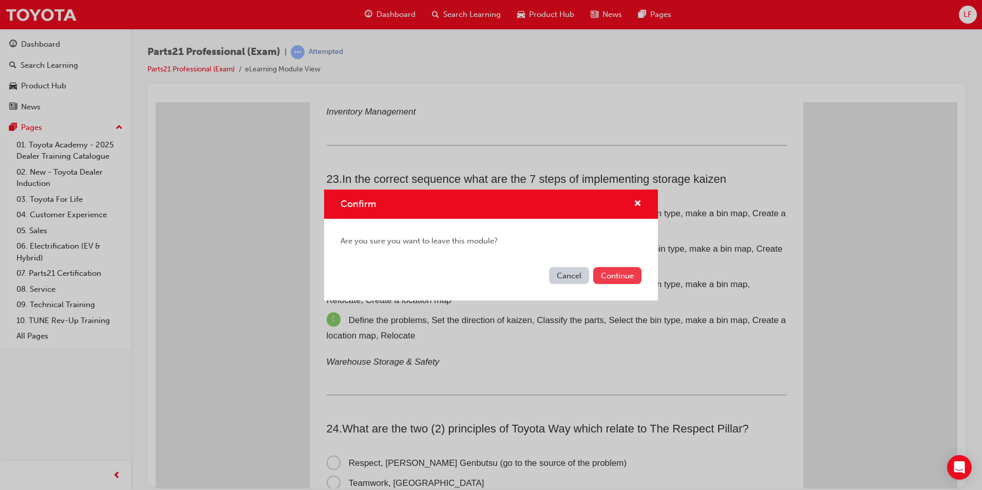
click at [610, 274] on button "Continue" at bounding box center [617, 275] width 48 height 17
